Goal: Find specific page/section: Find specific page/section

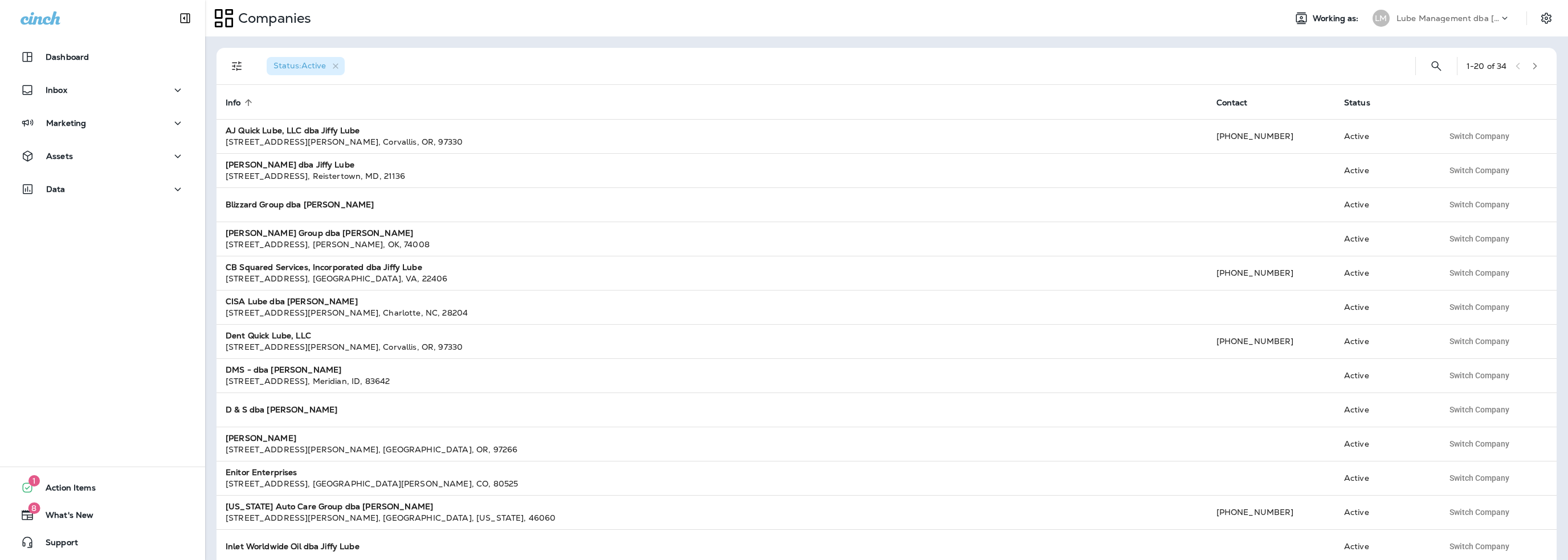
click at [1450, 23] on div "Lube Management dba [PERSON_NAME]" at bounding box center [1447, 18] width 102 height 17
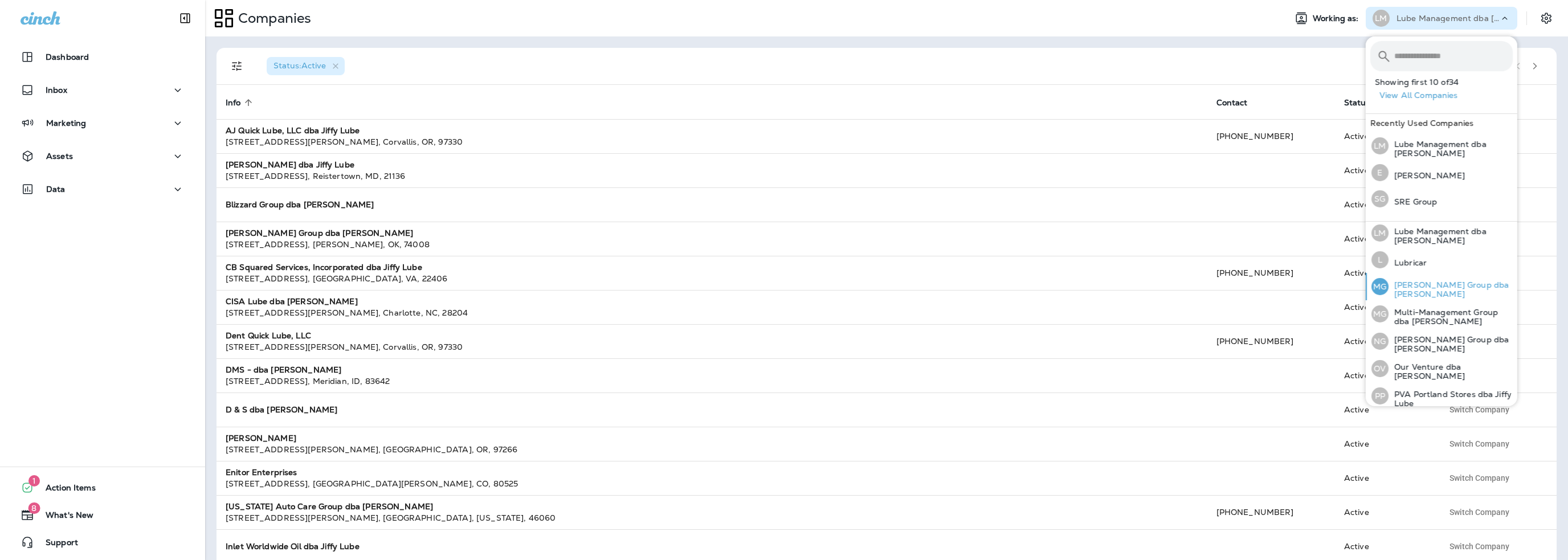
scroll to position [354, 0]
click at [1421, 284] on p "[PERSON_NAME] Group dba [PERSON_NAME]" at bounding box center [1450, 289] width 124 height 18
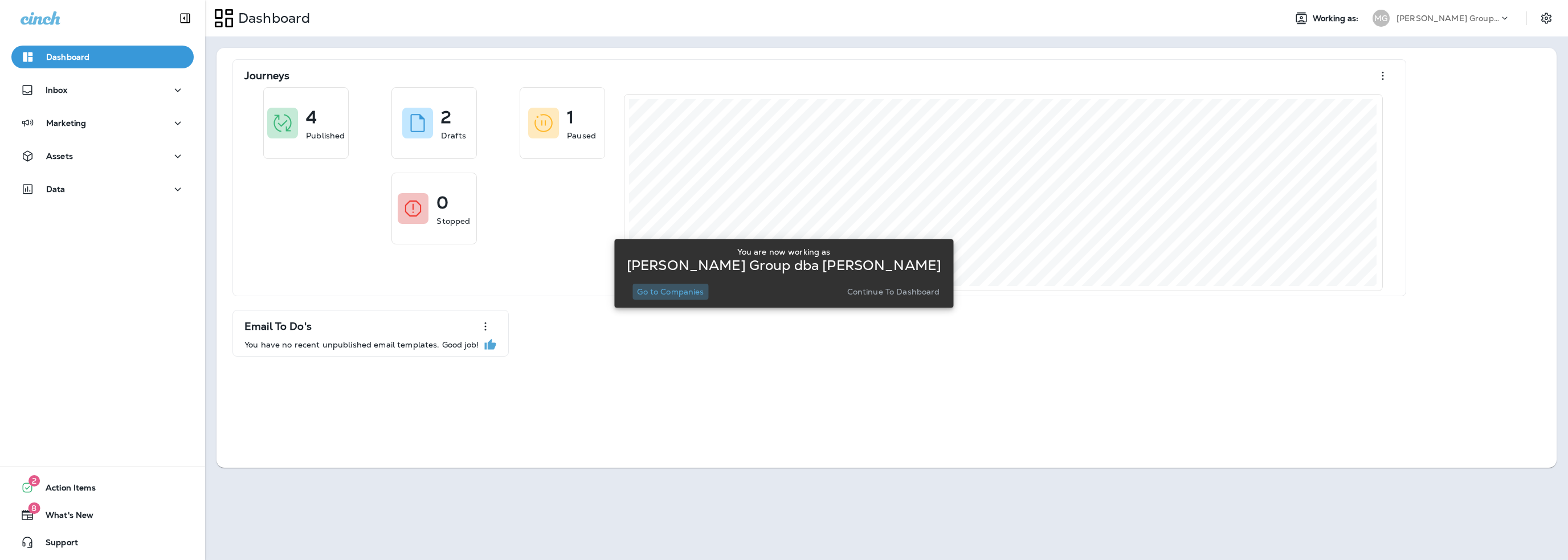
click at [689, 291] on p "Go to Companies" at bounding box center [669, 291] width 67 height 9
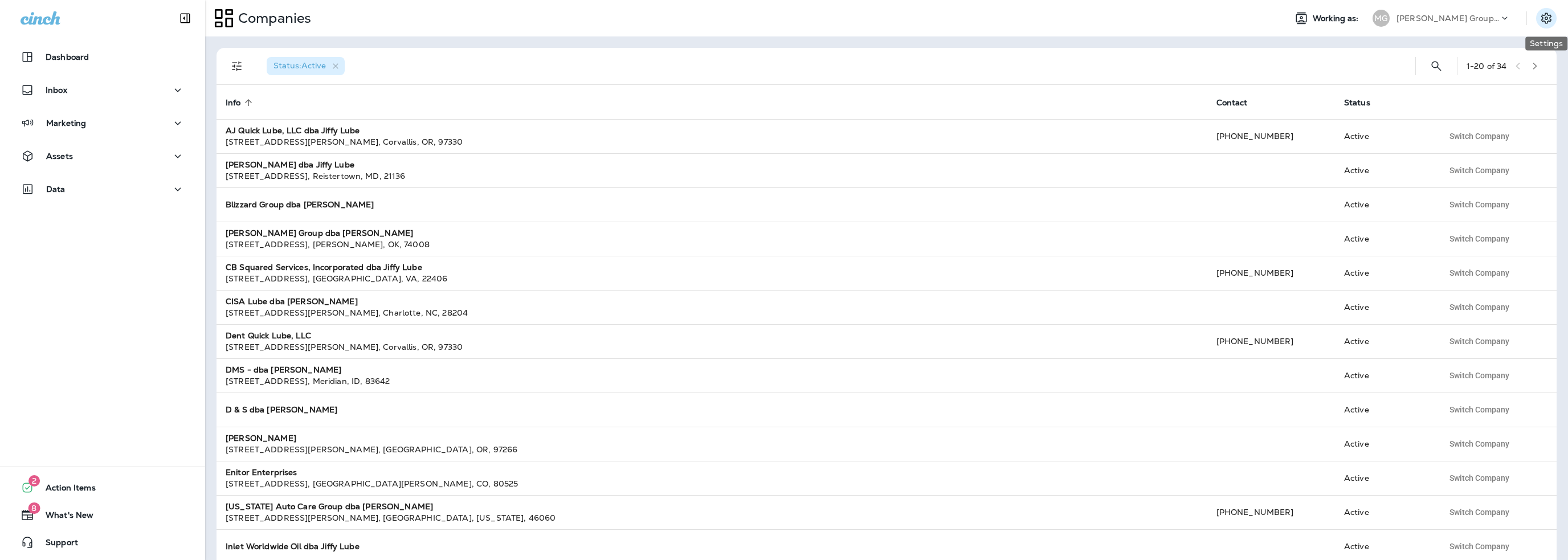
click at [1548, 20] on icon "Settings" at bounding box center [1545, 18] width 10 height 11
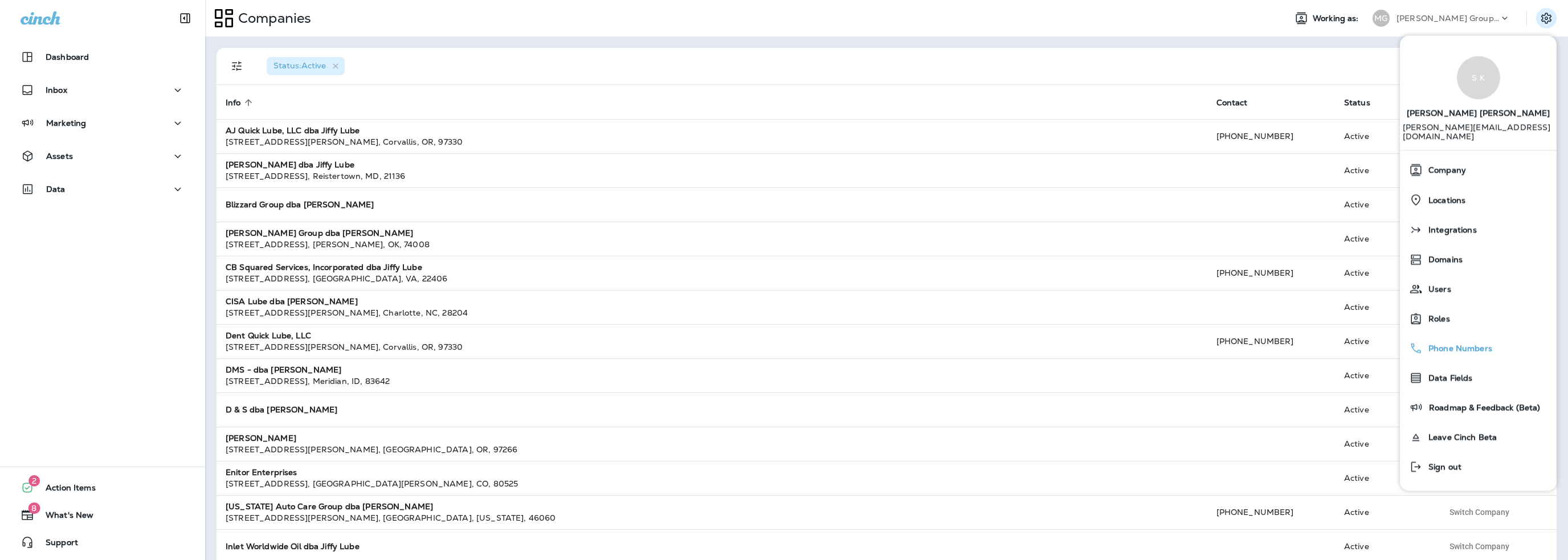
click at [1447, 344] on span "Phone Numbers" at bounding box center [1458, 349] width 69 height 10
